Goal: Task Accomplishment & Management: Use online tool/utility

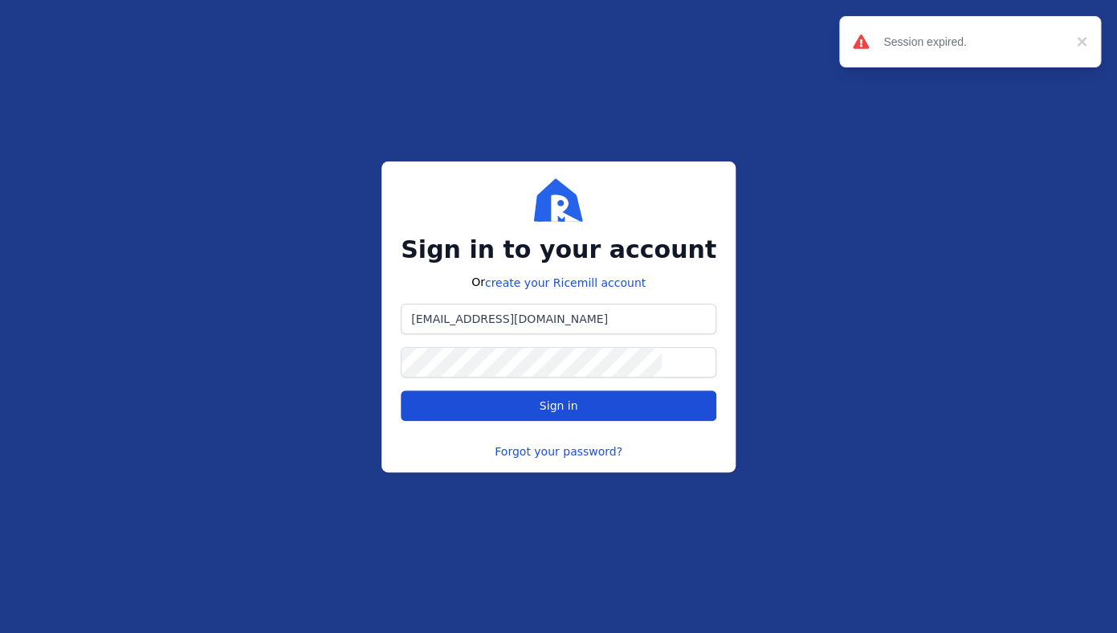
click at [593, 406] on span "Sign in" at bounding box center [558, 406] width 288 height 16
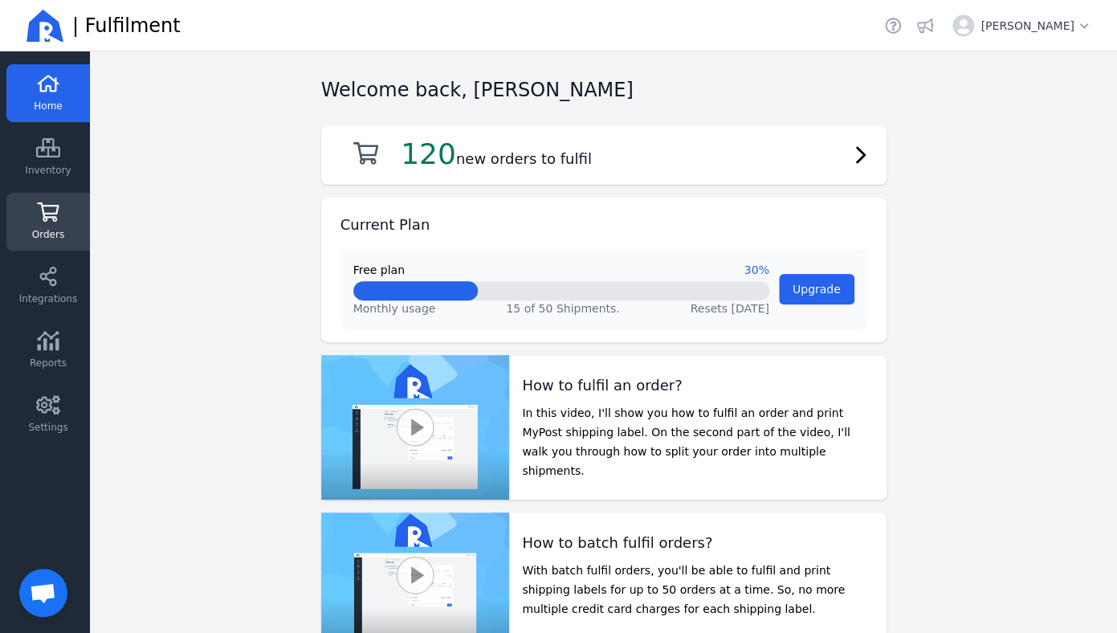
click at [69, 257] on link "Orders" at bounding box center [48, 286] width 84 height 58
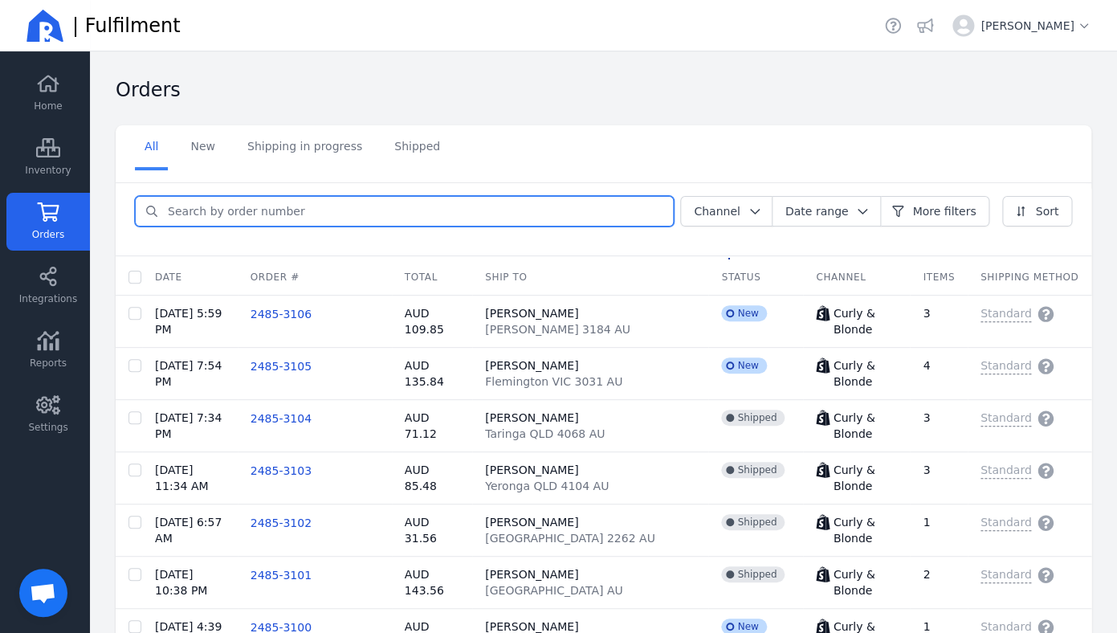
click at [255, 210] on input "search" at bounding box center [415, 211] width 515 height 29
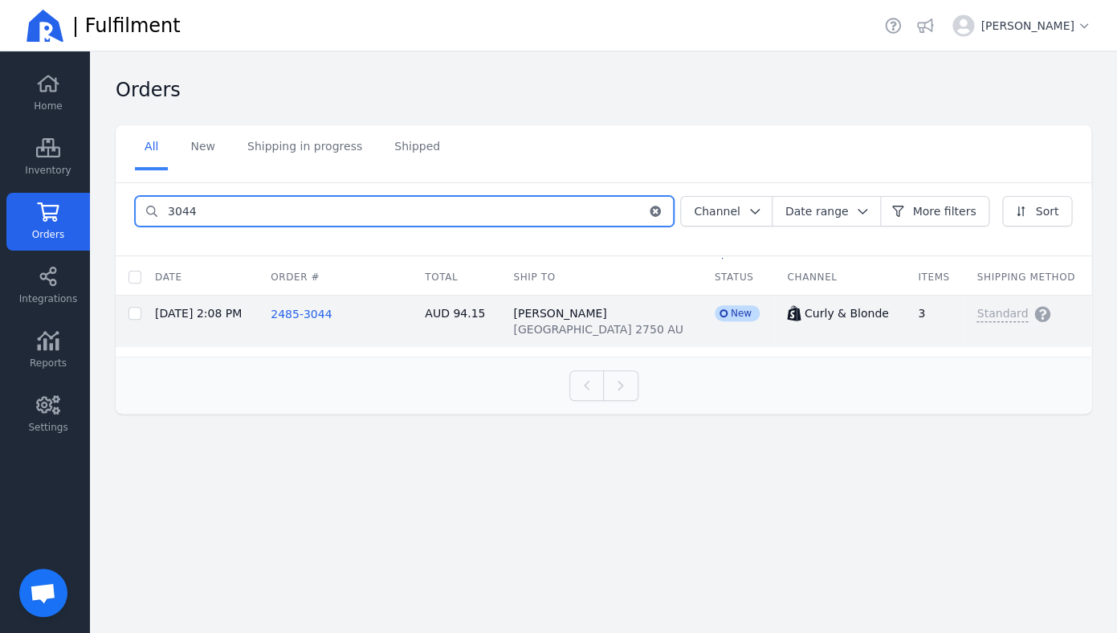
type input "3044"
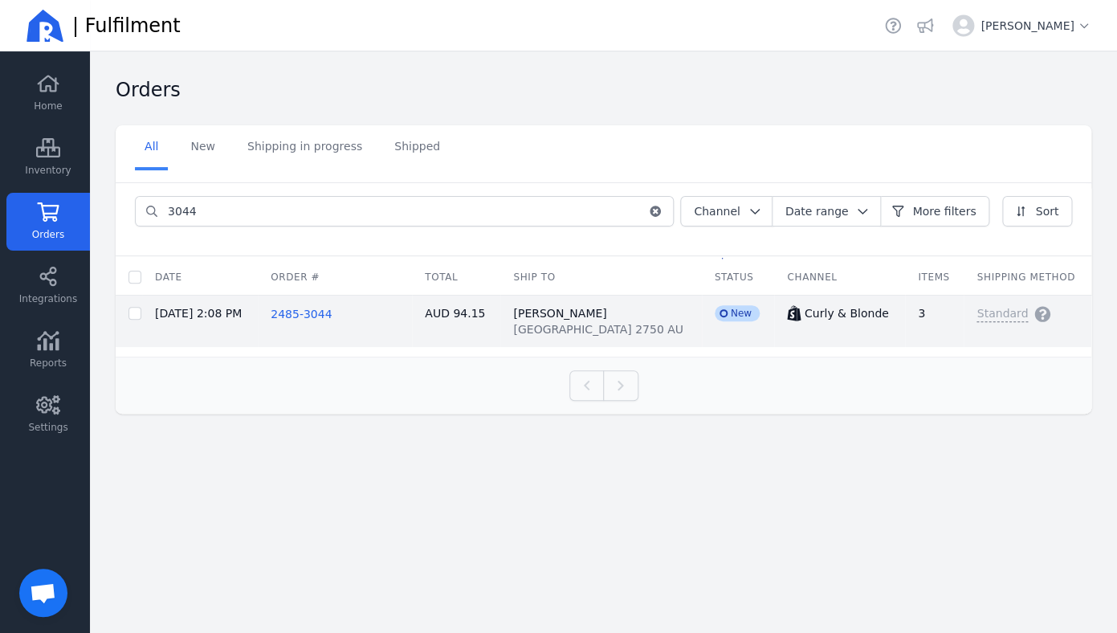
click at [332, 316] on span "2485-3044" at bounding box center [301, 314] width 61 height 13
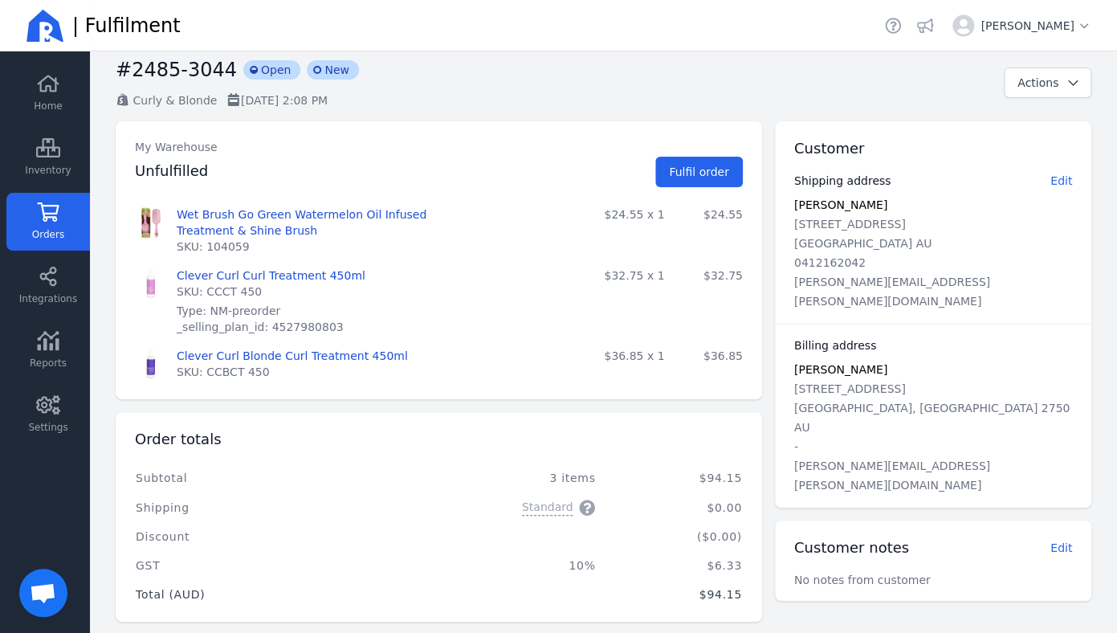
scroll to position [46, 0]
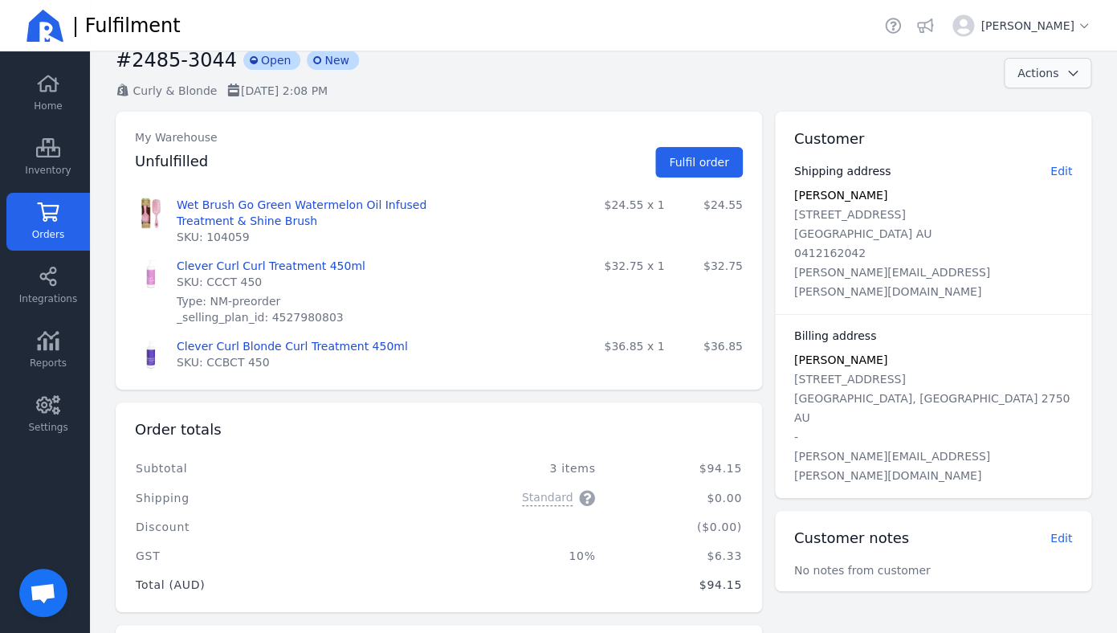
click at [1069, 66] on button "Actions" at bounding box center [1048, 73] width 88 height 31
click at [691, 170] on span "Fulfil order" at bounding box center [699, 162] width 60 height 16
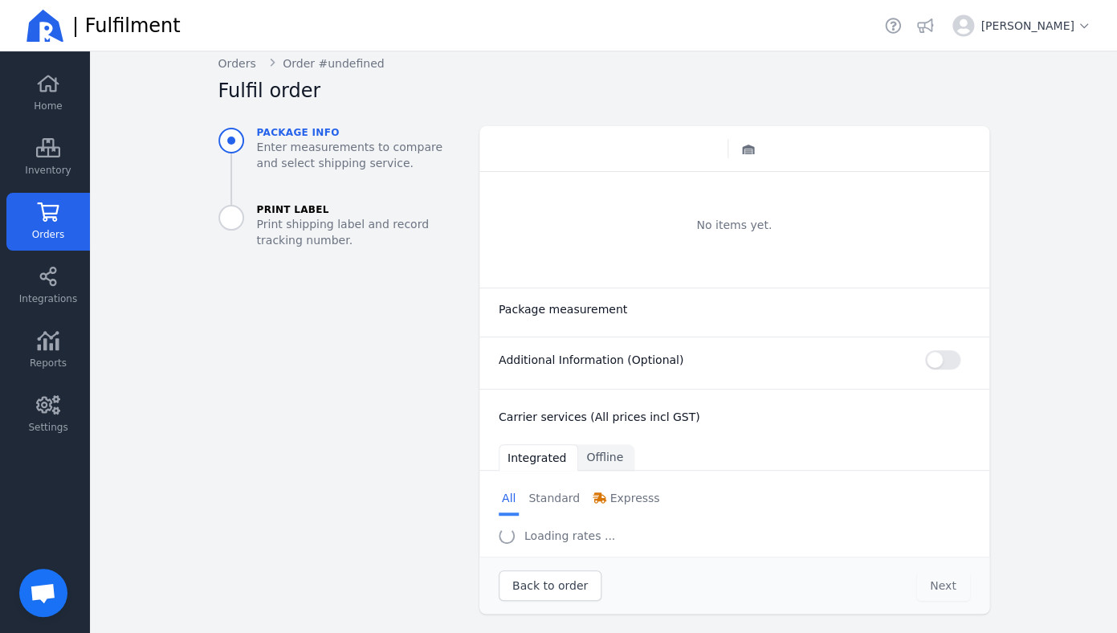
scroll to position [15, 0]
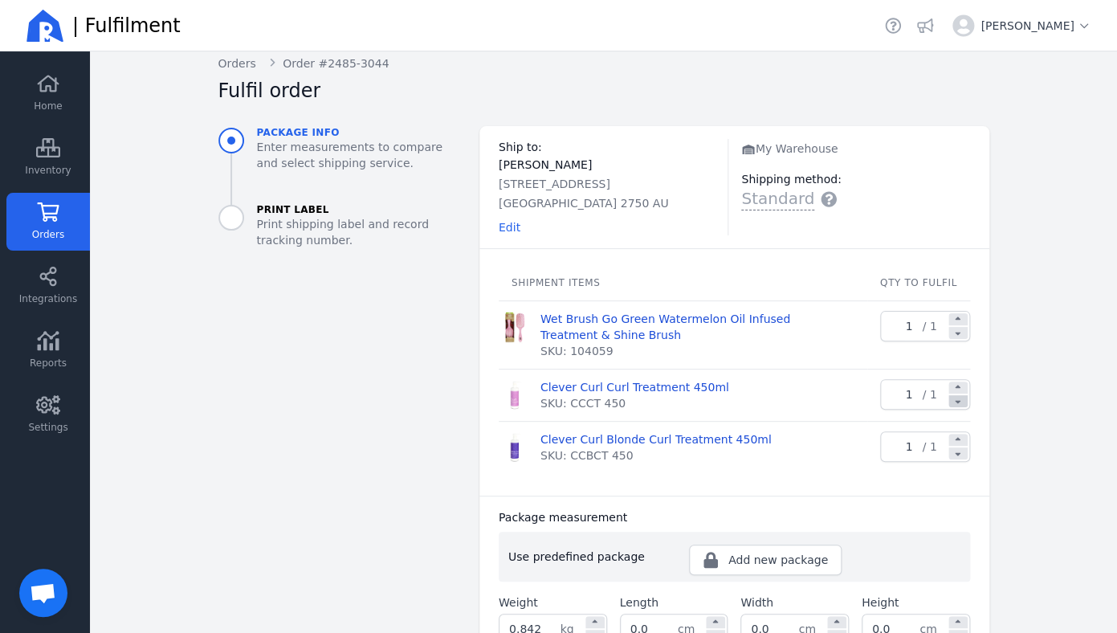
click at [956, 405] on div at bounding box center [958, 401] width 19 height 12
type input "0"
type input "0.330"
type input "0.0"
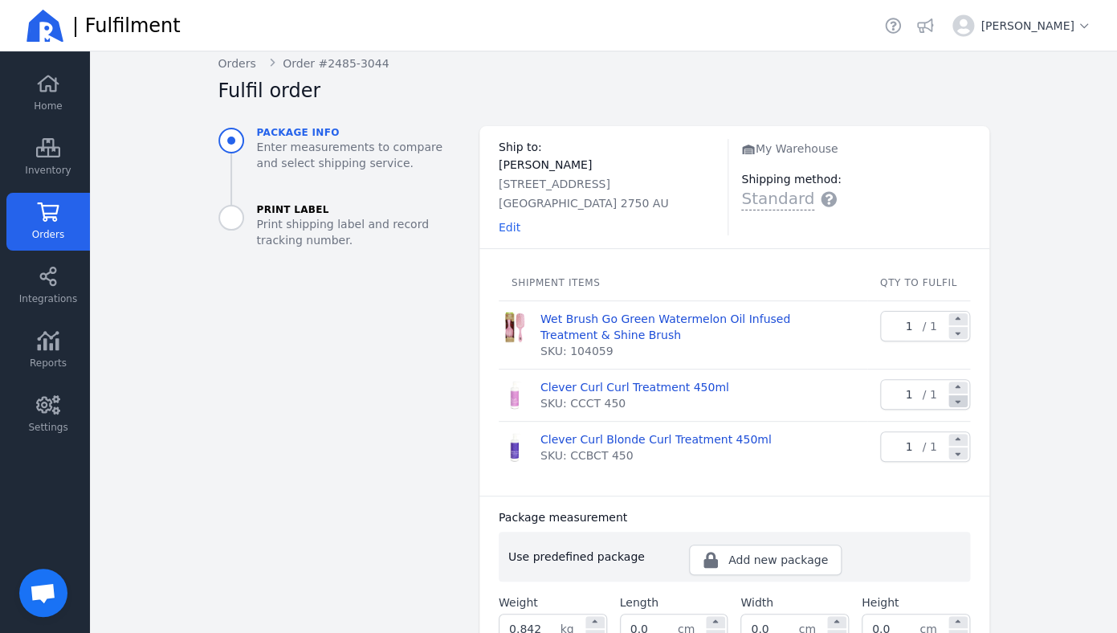
type input "0.0"
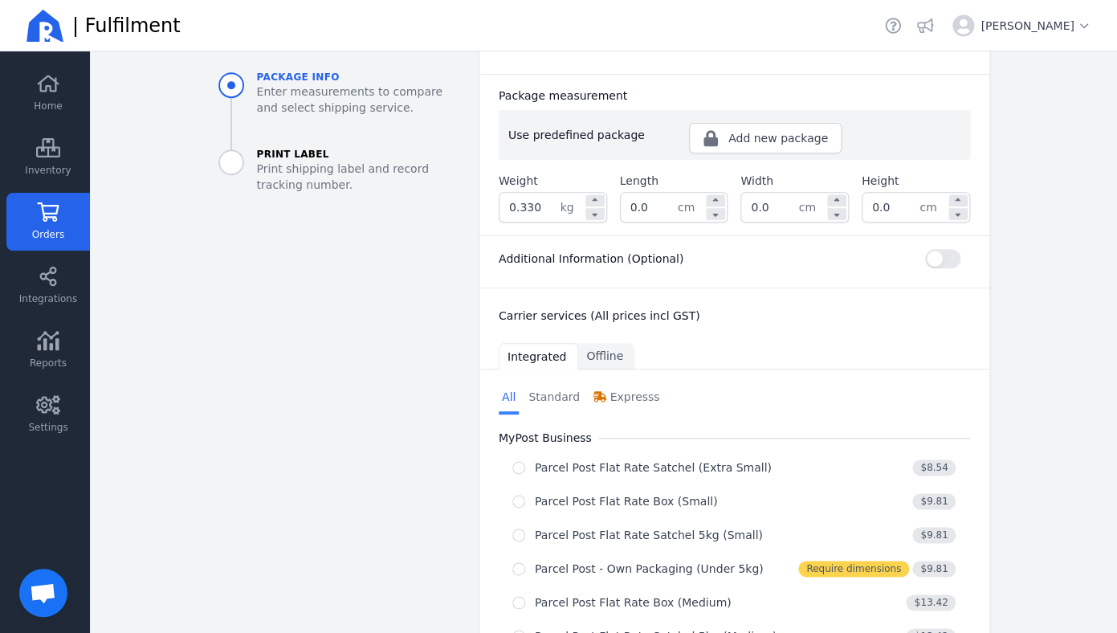
scroll to position [443, 0]
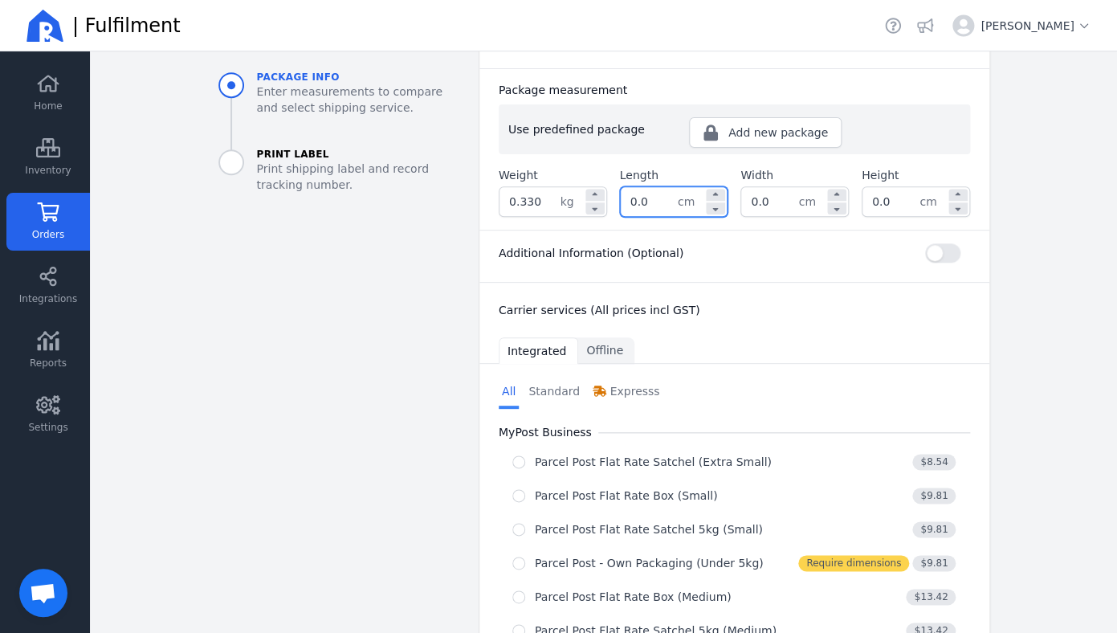
drag, startPoint x: 650, startPoint y: 211, endPoint x: 619, endPoint y: 205, distance: 31.2
click at [621, 205] on input "0.0" at bounding box center [649, 201] width 57 height 29
type input "32.0"
type input "24.0"
type input "11.0"
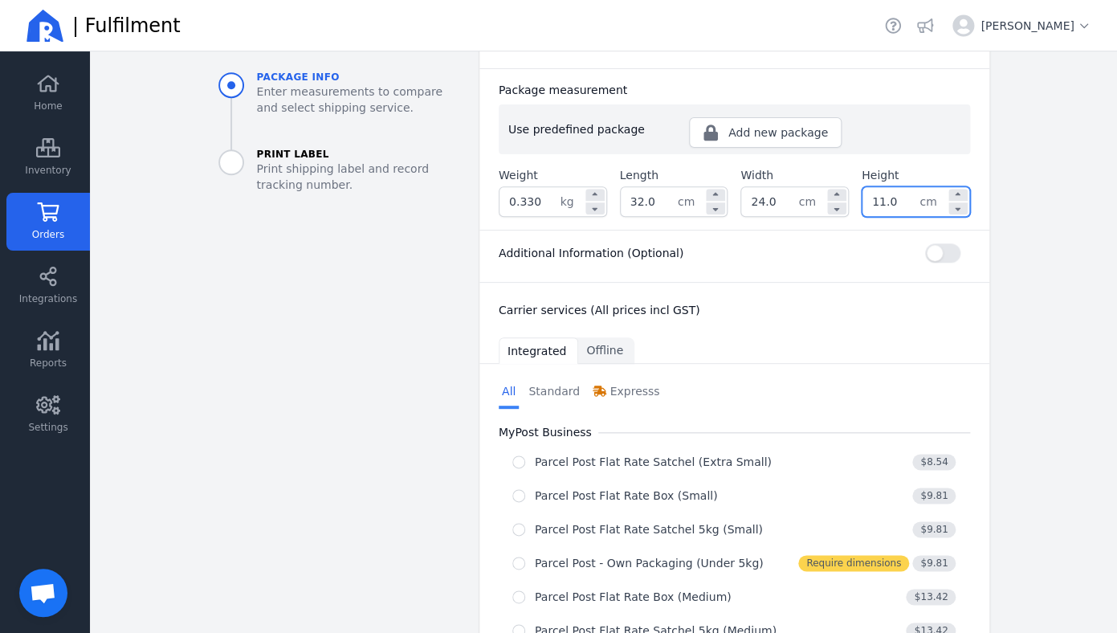
click at [359, 282] on aside "Package info Enter measurements to compare and select shipping service. Print L…" at bounding box center [336, 443] width 261 height 1489
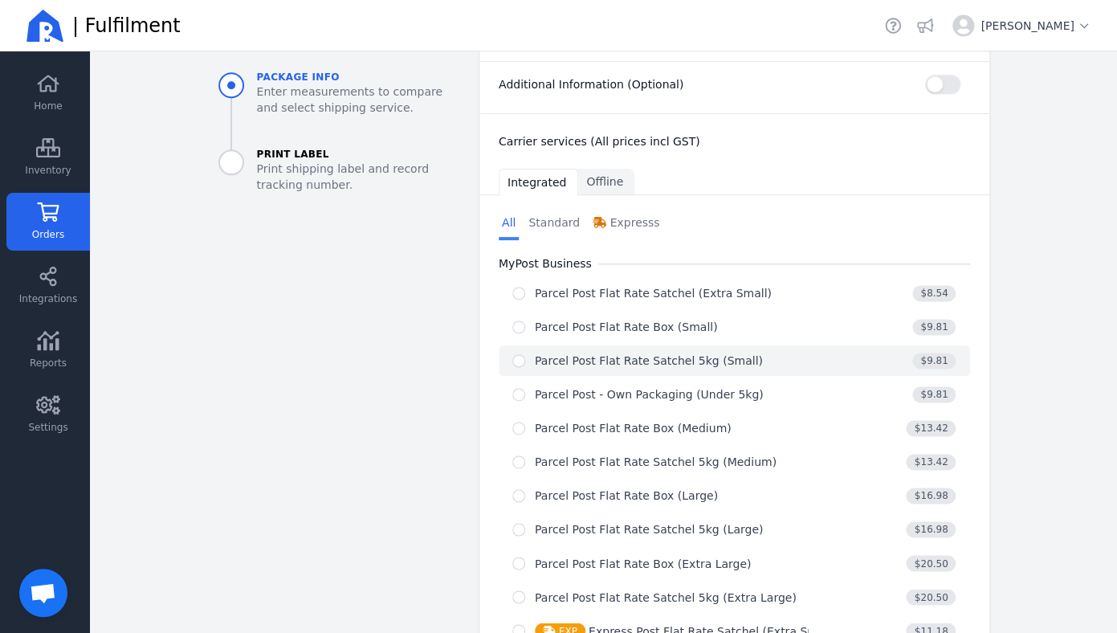
scroll to position [626, 0]
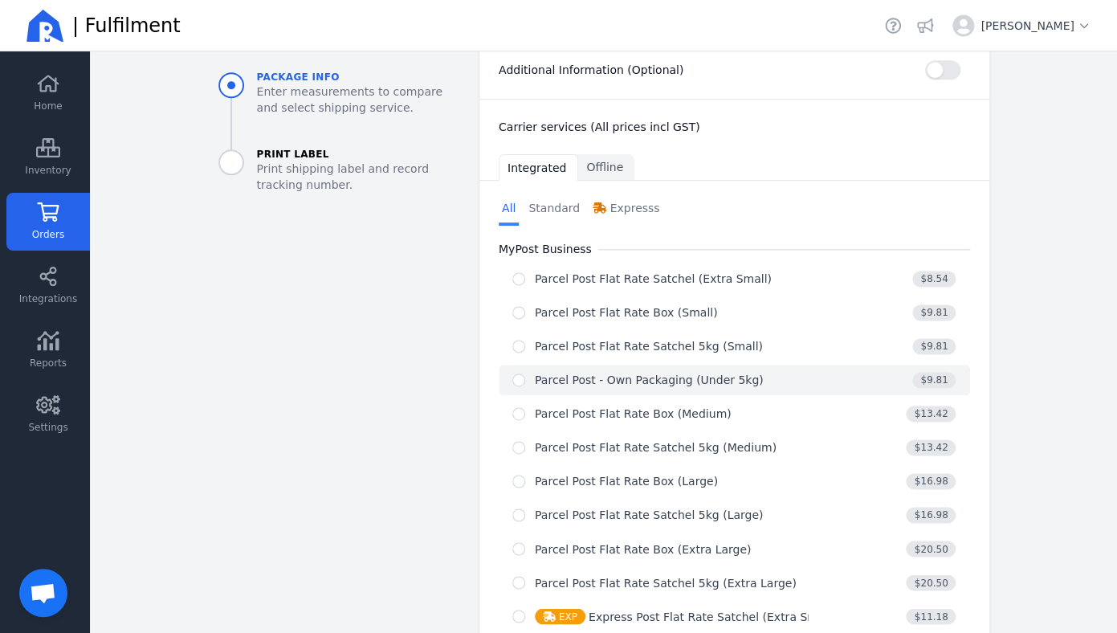
click at [578, 372] on div "Parcel Post - Own Packaging (Under 5kg)" at bounding box center [649, 380] width 229 height 16
radio input "true"
select select "0"
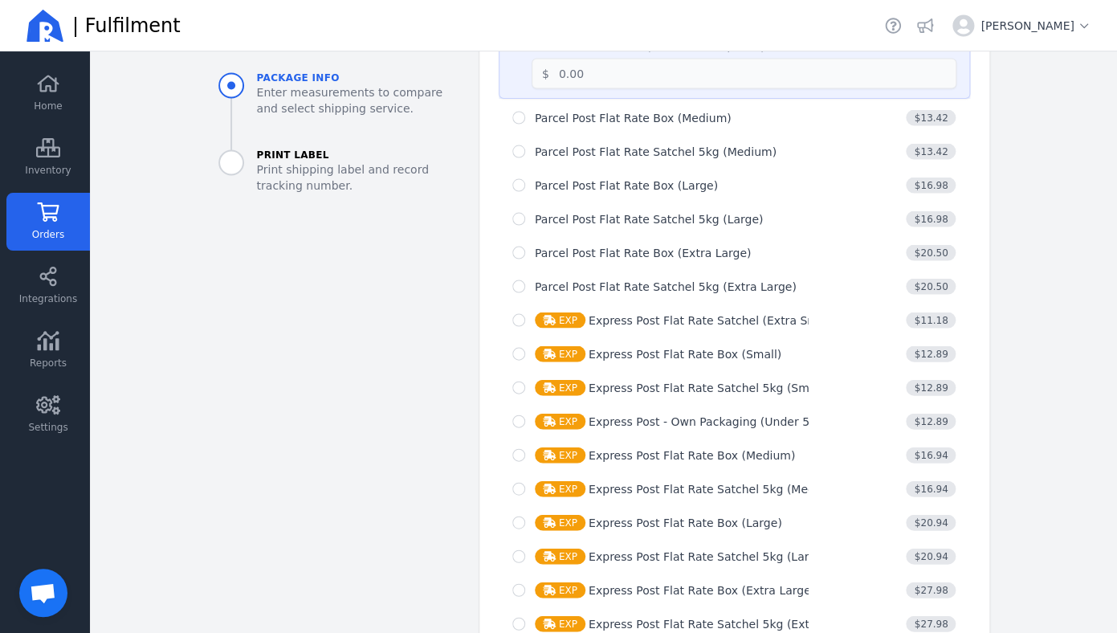
scroll to position [1194, 0]
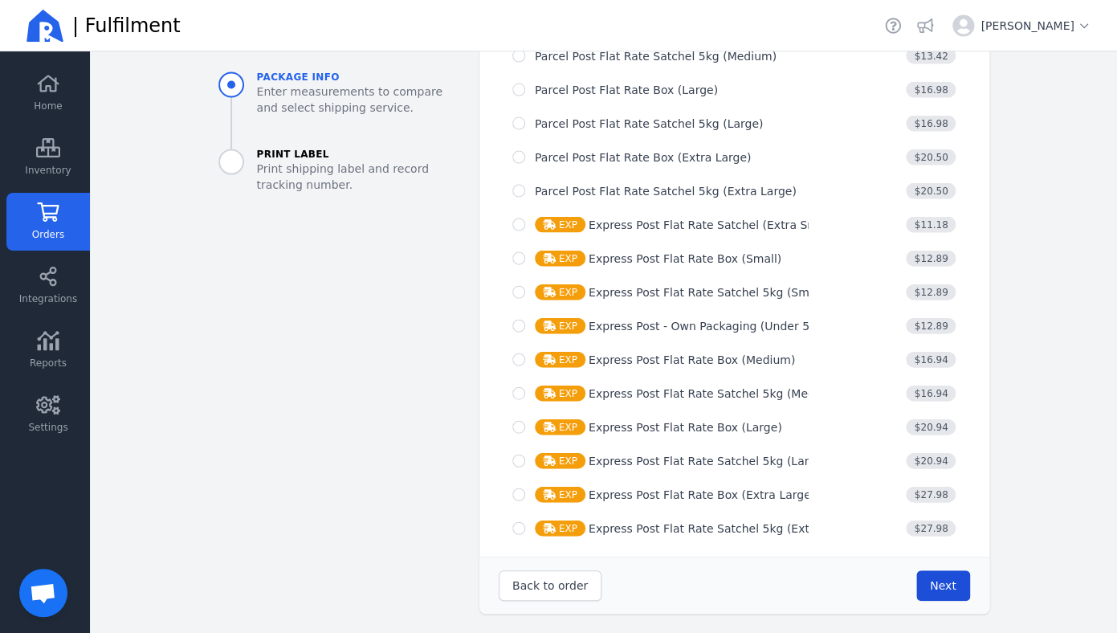
click at [916, 588] on button "Next" at bounding box center [943, 585] width 54 height 31
type input "32.0"
type input "24.0"
type input "11.0"
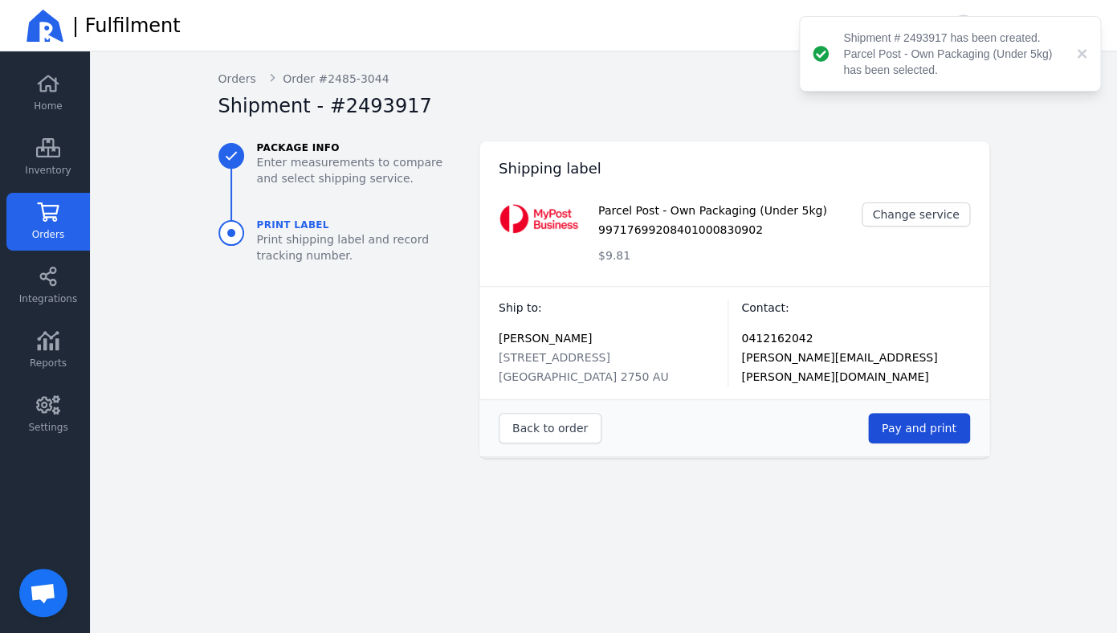
click at [922, 428] on span "Pay and print" at bounding box center [919, 428] width 75 height 13
